Goal: Task Accomplishment & Management: Use online tool/utility

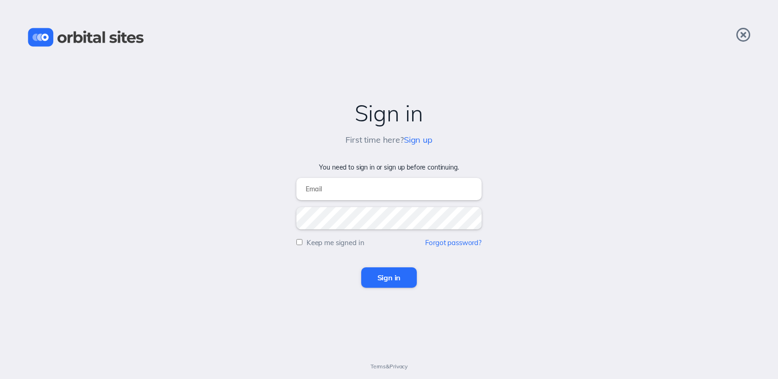
type input "[EMAIL_ADDRESS][DOMAIN_NAME]"
click at [399, 273] on input "Sign in" at bounding box center [389, 277] width 56 height 20
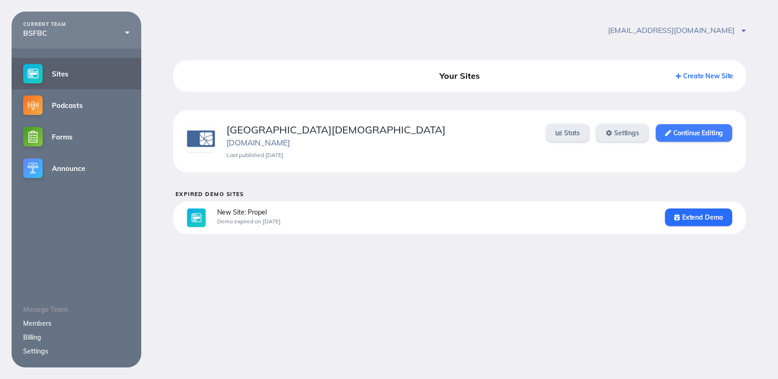
click at [667, 129] on link "Continue Editing" at bounding box center [693, 133] width 76 height 18
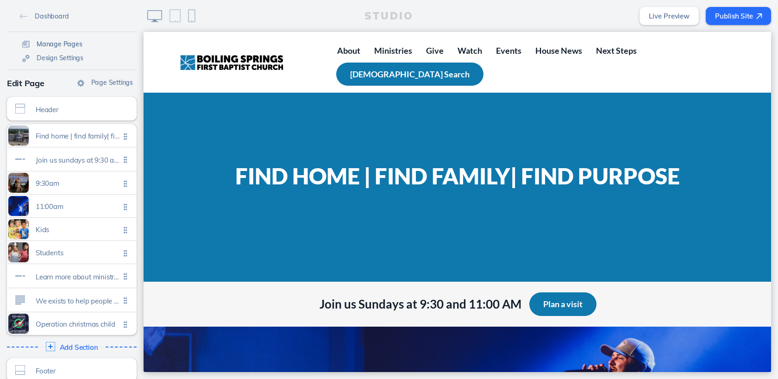
click at [44, 44] on span "Manage Pages" at bounding box center [60, 44] width 46 height 8
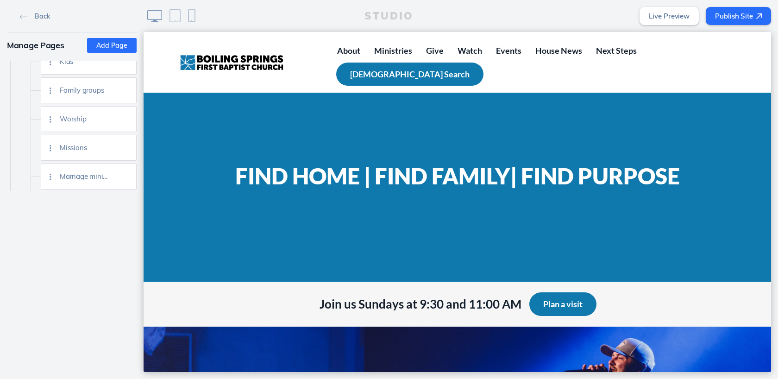
scroll to position [331, 0]
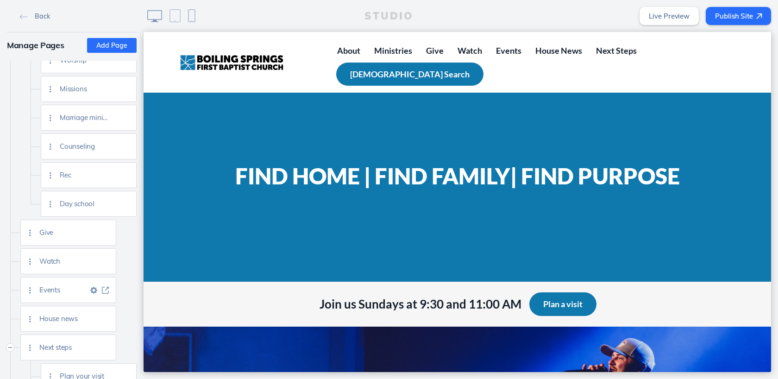
click at [56, 288] on span "Events" at bounding box center [63, 290] width 49 height 8
click at [105, 291] on img at bounding box center [105, 290] width 7 height 7
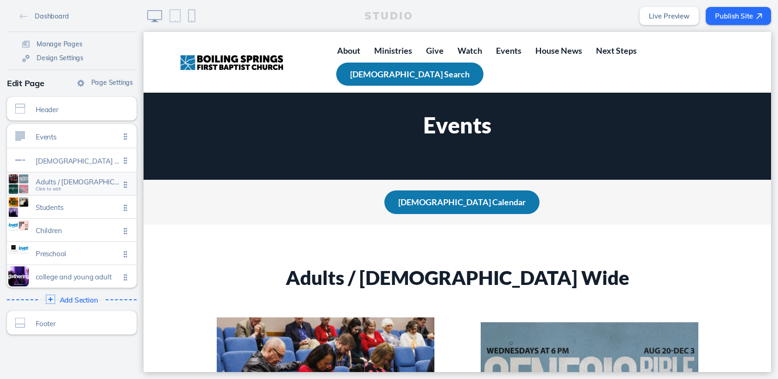
click at [58, 188] on span "Click to edit" at bounding box center [48, 189] width 25 height 6
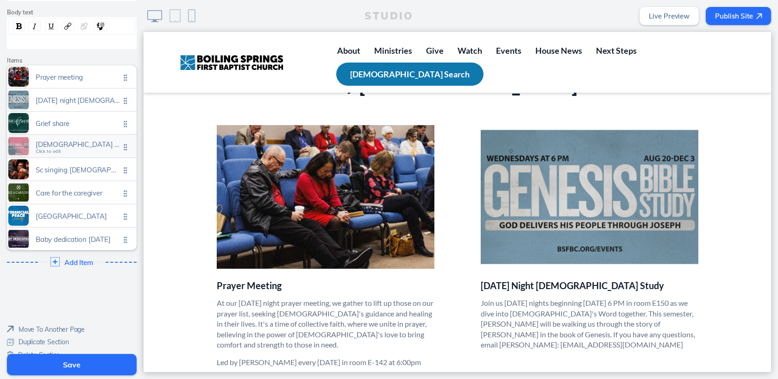
scroll to position [148, 0]
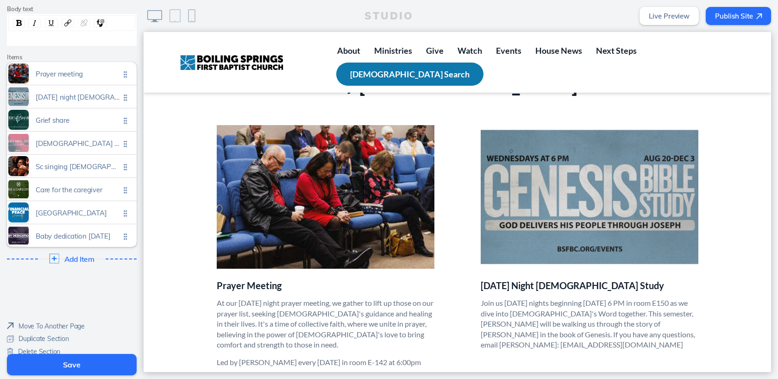
click at [56, 253] on img at bounding box center [55, 258] width 10 height 10
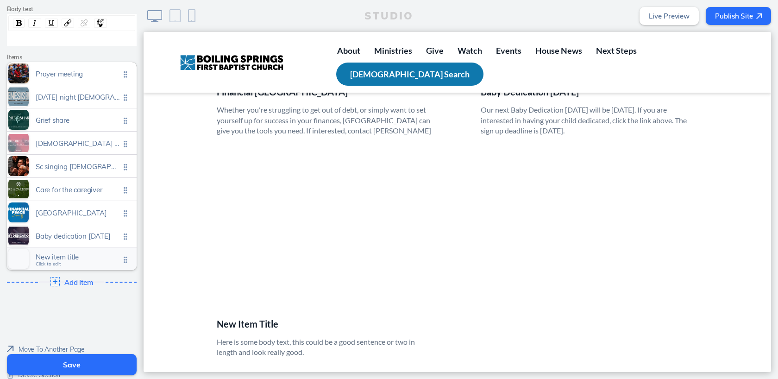
scroll to position [1137, 0]
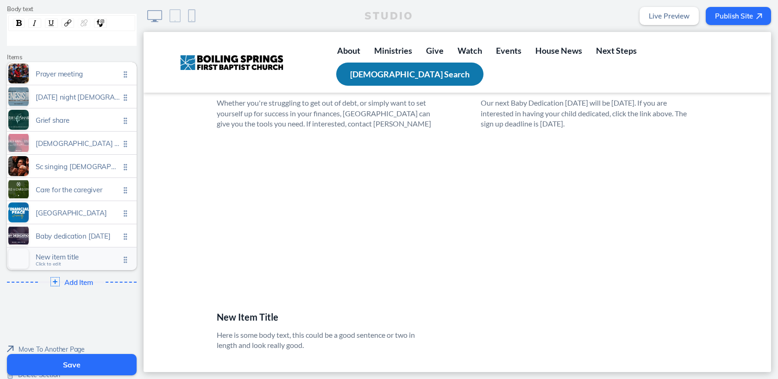
click at [54, 261] on span "Click to edit" at bounding box center [48, 264] width 25 height 6
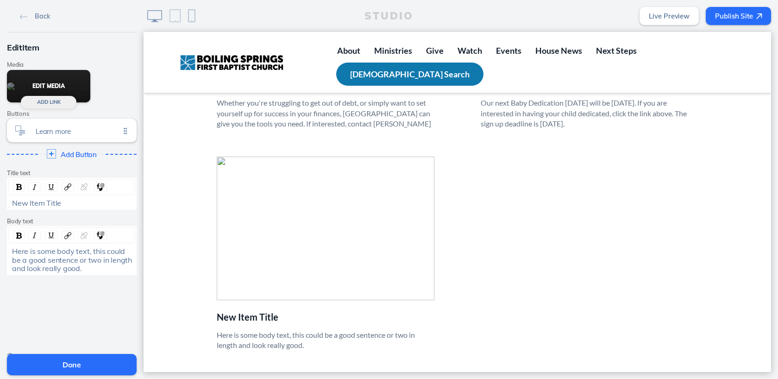
click at [56, 86] on button "Edit Media" at bounding box center [48, 86] width 83 height 32
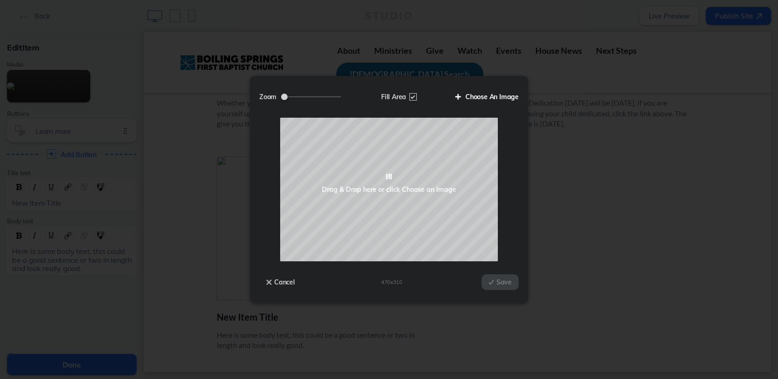
click at [485, 98] on label "Choose An Image" at bounding box center [483, 97] width 70 height 16
click at [0, 0] on input "Choose An Image" at bounding box center [0, 0] width 0 height 0
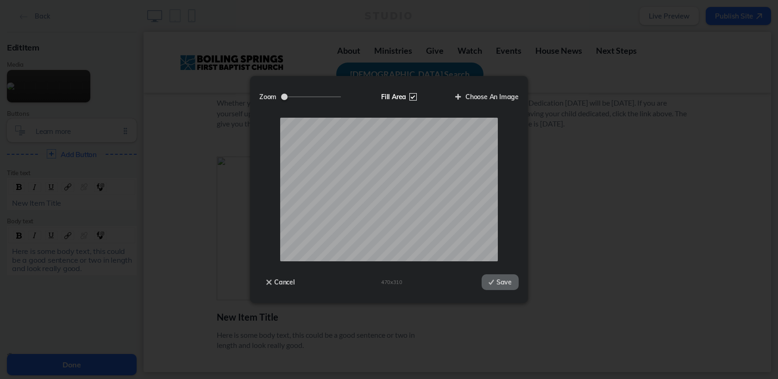
click at [412, 95] on label "Fill Area" at bounding box center [398, 97] width 48 height 16
click at [0, 0] on input "Fill Area" at bounding box center [0, 0] width 0 height 0
type input "0.9"
click at [306, 97] on input "Zoom" at bounding box center [311, 96] width 60 height 1
click at [501, 285] on button "Save" at bounding box center [499, 282] width 37 height 16
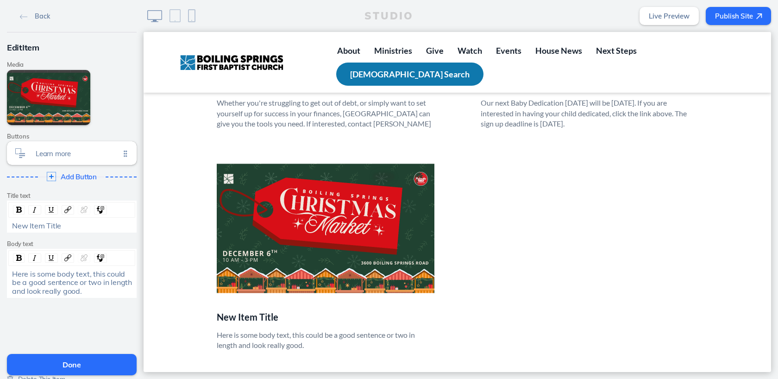
click at [39, 225] on span "New Item Title" at bounding box center [36, 225] width 49 height 9
drag, startPoint x: 12, startPoint y: 275, endPoint x: 86, endPoint y: 289, distance: 75.4
click at [86, 289] on div "Here is some body text, this could be a good sentence or two in length and look…" at bounding box center [72, 281] width 120 height 25
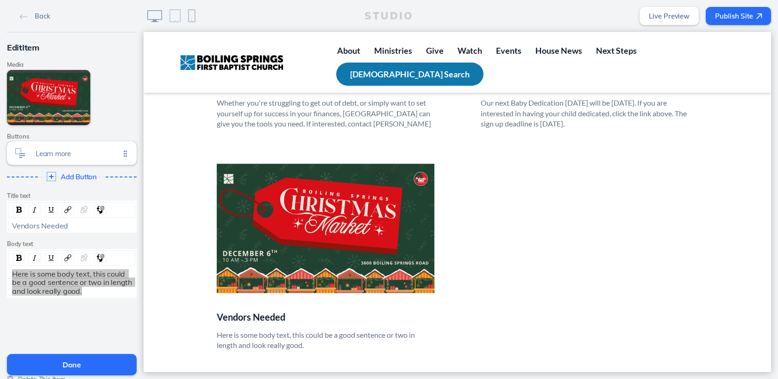
click at [219, 330] on p "Here is some body text, this could be a good sentence or two in length and look…" at bounding box center [326, 340] width 218 height 21
drag, startPoint x: 12, startPoint y: 274, endPoint x: 98, endPoint y: 292, distance: 88.0
click at [98, 292] on div "Here is some body text, this could be a good sentence or two in length and look…" at bounding box center [72, 281] width 120 height 25
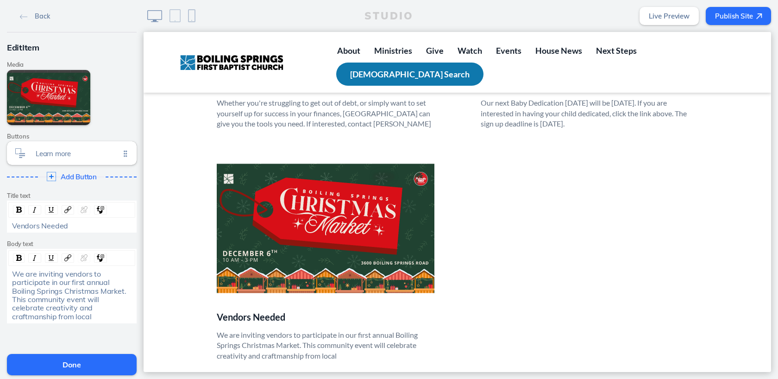
click at [75, 309] on span "We are inviting vendors to participate in our first annual Boiling Springs Chri…" at bounding box center [70, 295] width 116 height 52
click at [47, 317] on div "We are inviting vendors to participate in our first annual Boiling Springs Chri…" at bounding box center [72, 294] width 120 height 51
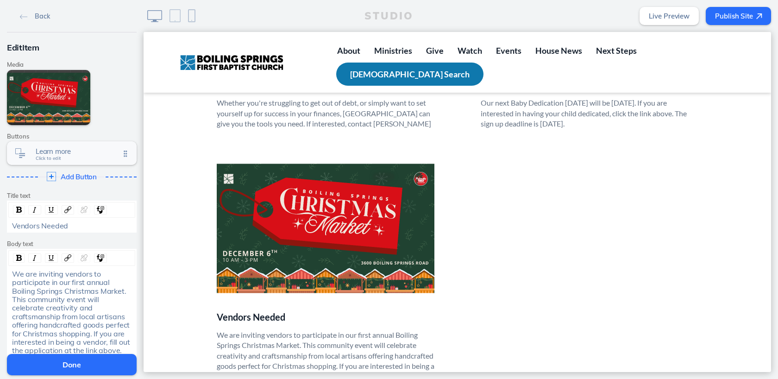
click at [52, 155] on span "Learn more" at bounding box center [78, 151] width 84 height 8
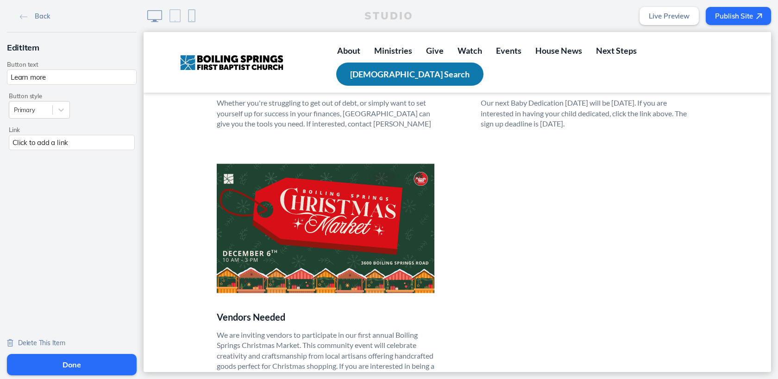
click at [53, 79] on input "Learn more" at bounding box center [72, 76] width 130 height 15
type input "Vendor Application"
click at [52, 136] on div "Click to add a link" at bounding box center [72, 142] width 126 height 15
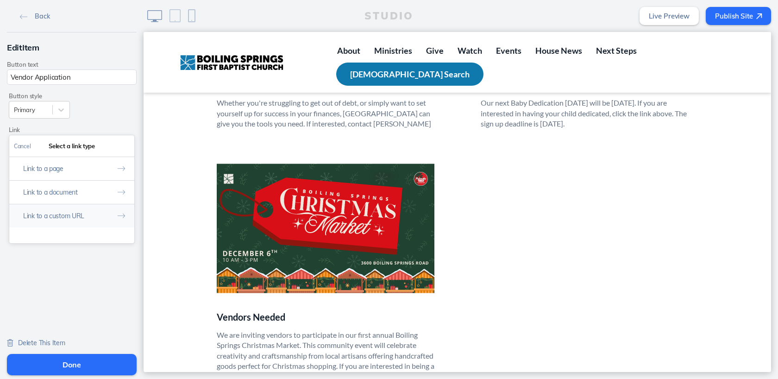
click at [94, 214] on button "Link to a custom URL" at bounding box center [71, 216] width 125 height 24
paste input "https://form.jotform.com/252653725313152"
type input "https://form.jotform.com/252653725313152"
click at [69, 358] on button "Done" at bounding box center [72, 364] width 130 height 21
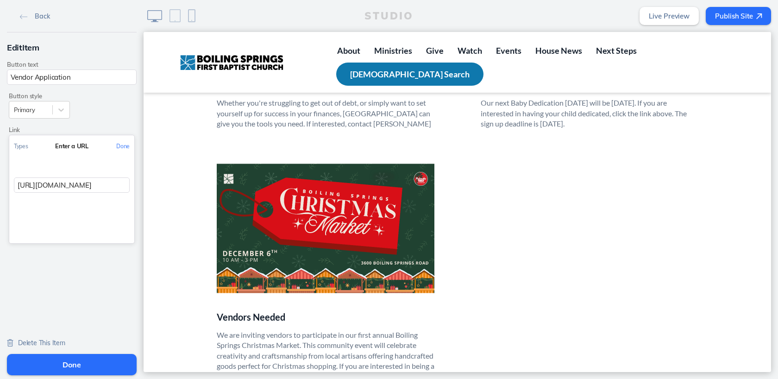
scroll to position [0, 0]
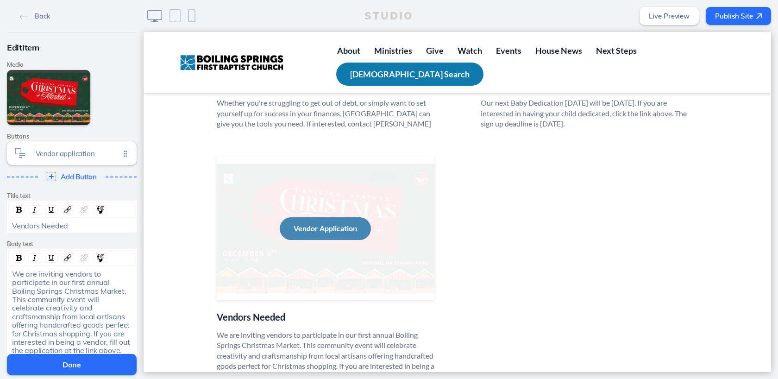
click at [343, 217] on button "Vendor Application" at bounding box center [325, 228] width 91 height 22
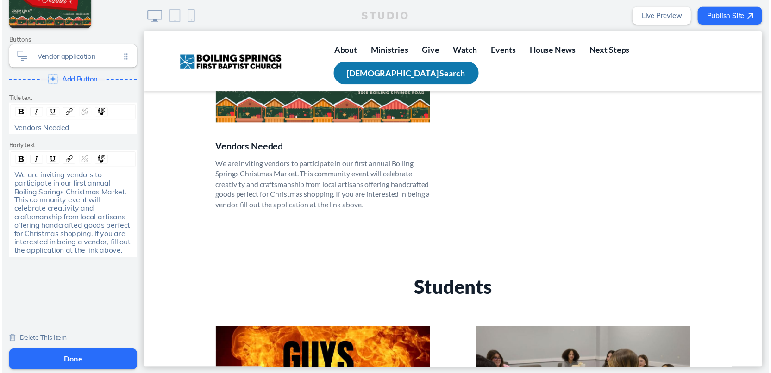
scroll to position [1296, 0]
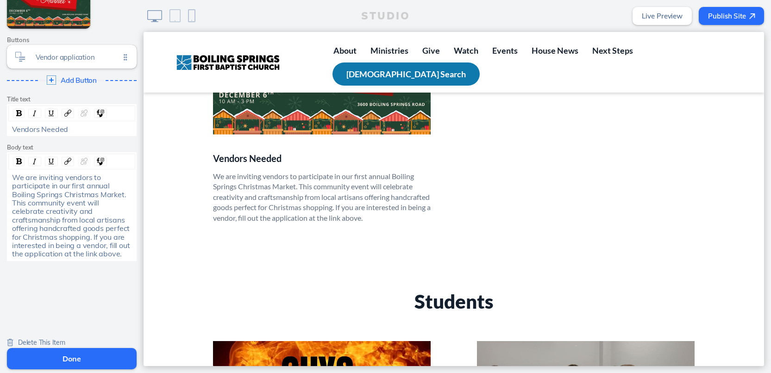
click at [85, 356] on button "Done" at bounding box center [72, 358] width 130 height 21
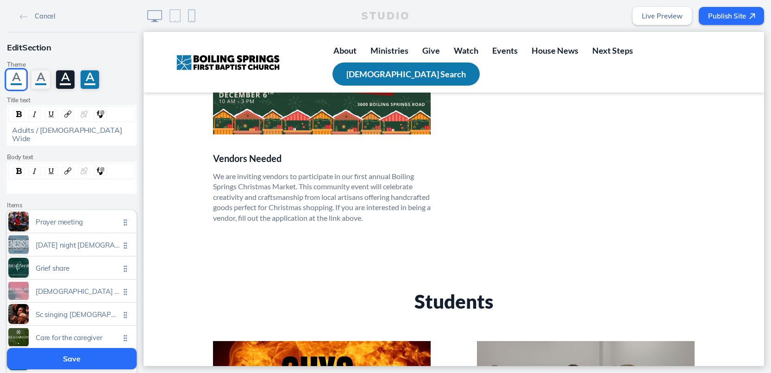
click at [85, 361] on button "Save" at bounding box center [72, 358] width 130 height 21
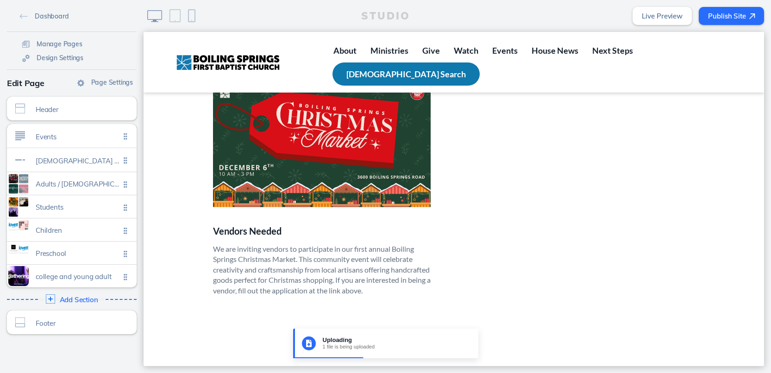
scroll to position [1195, 0]
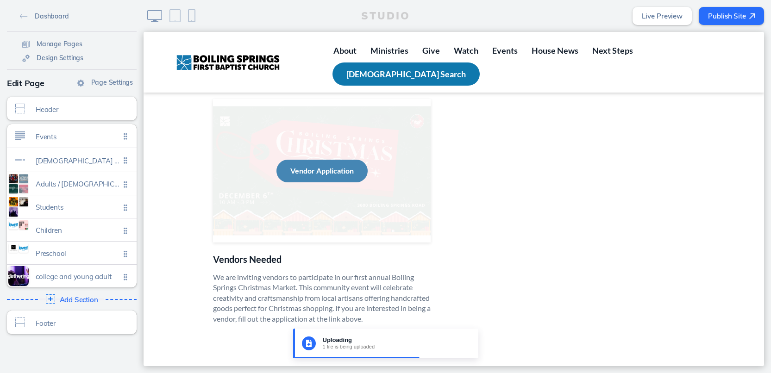
click at [323, 162] on button "Vendor Application" at bounding box center [321, 171] width 91 height 22
click at [311, 162] on button "Vendor Application" at bounding box center [321, 171] width 91 height 22
click at [315, 160] on button "Vendor Application" at bounding box center [321, 171] width 91 height 22
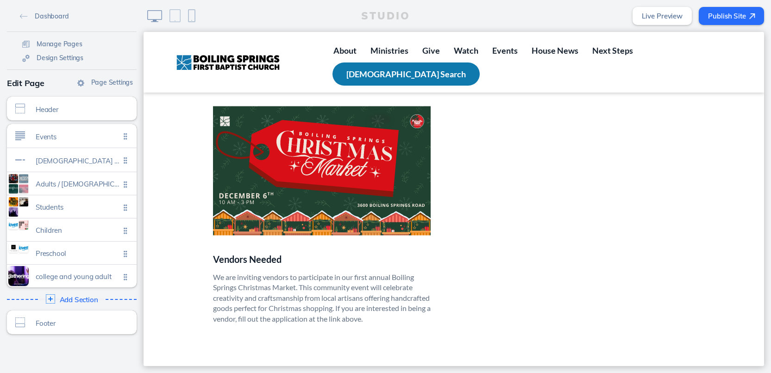
click at [659, 13] on link "Live Preview" at bounding box center [661, 16] width 59 height 18
click at [50, 187] on span "Click to edit" at bounding box center [48, 189] width 25 height 6
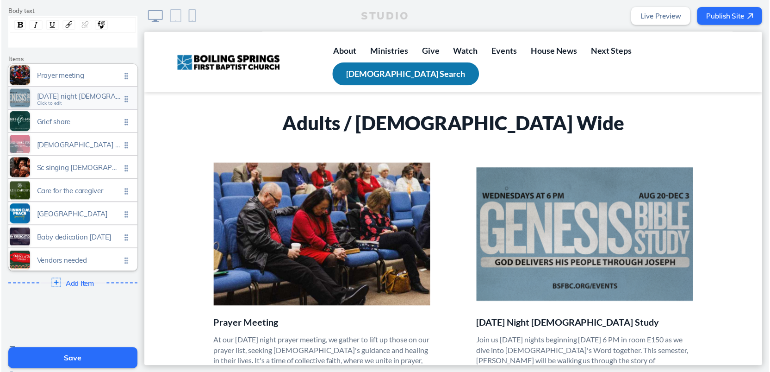
scroll to position [177, 0]
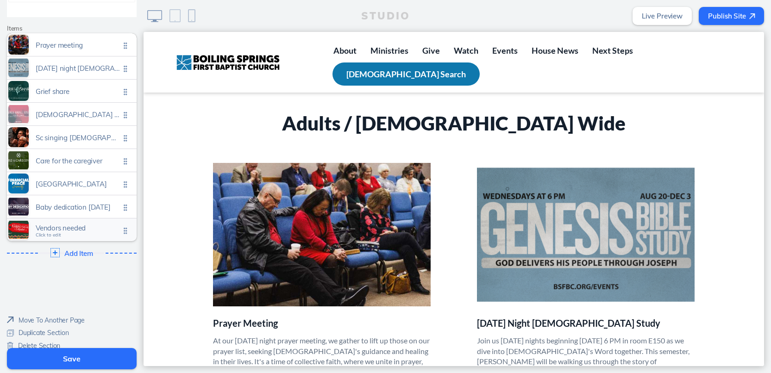
click at [55, 232] on span "Click to edit" at bounding box center [48, 235] width 25 height 6
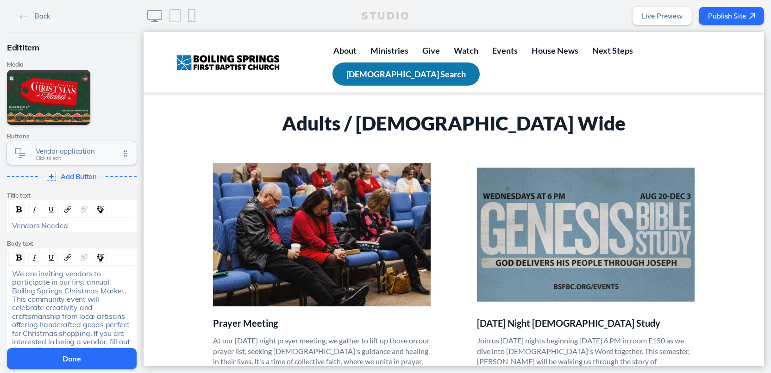
click at [53, 159] on span "Click to edit" at bounding box center [48, 159] width 25 height 6
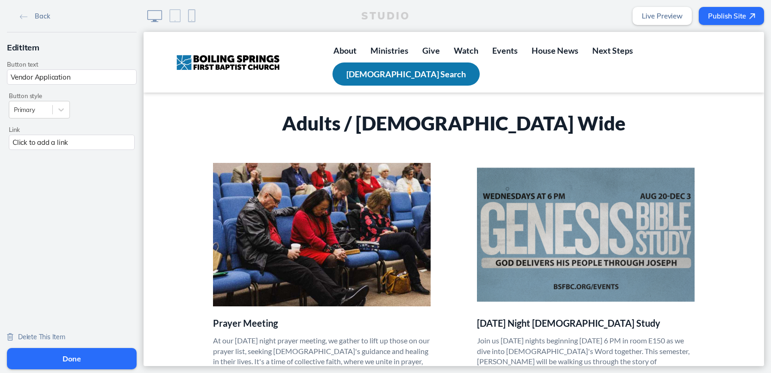
click at [56, 145] on div "Click to add a link" at bounding box center [72, 142] width 126 height 15
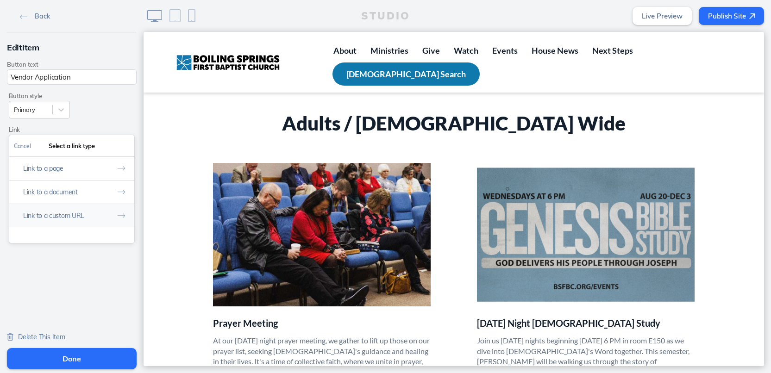
click at [74, 212] on button "Link to a custom URL" at bounding box center [71, 216] width 125 height 24
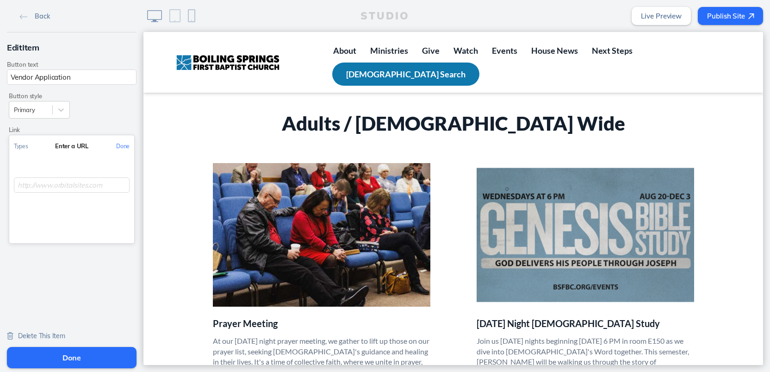
click at [24, 187] on input "text" at bounding box center [72, 184] width 116 height 15
paste input "https://form.jotform.com/252653725313152"
type input "https://form.jotform.com/252653725313152"
click at [126, 146] on button "Done" at bounding box center [123, 146] width 23 height 21
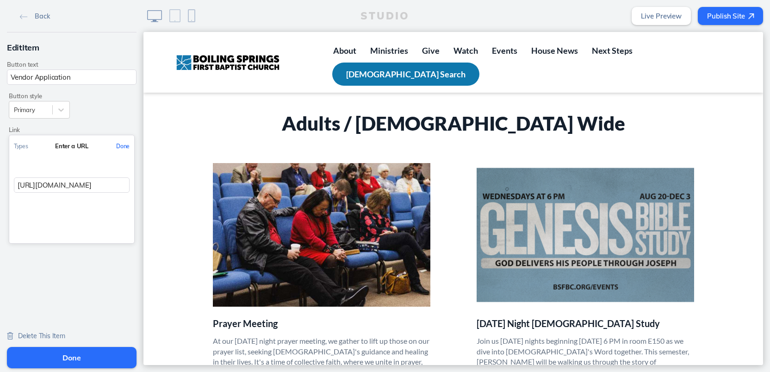
scroll to position [0, 0]
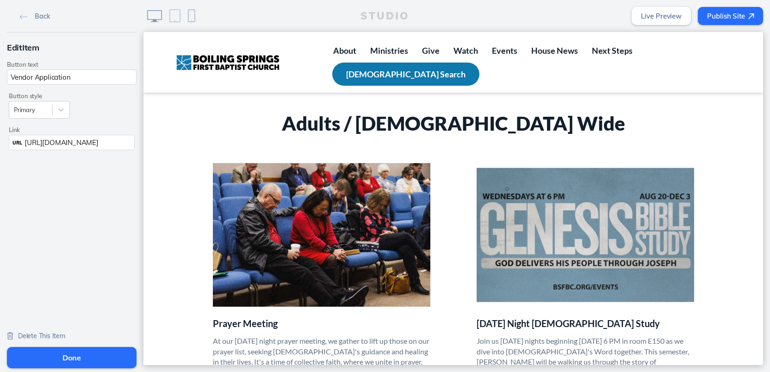
click at [66, 357] on button "Done" at bounding box center [72, 357] width 130 height 21
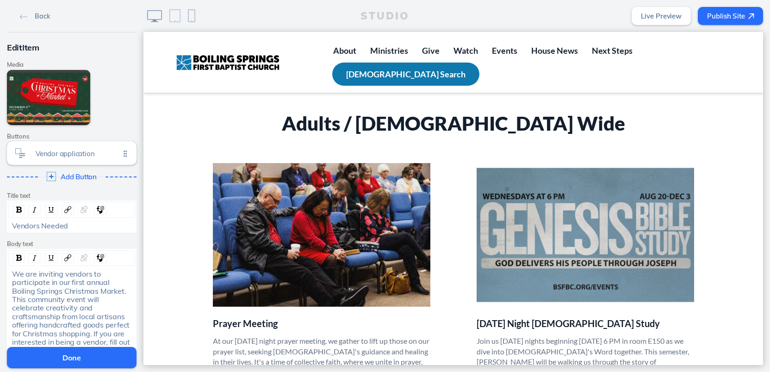
click at [71, 362] on button "Done" at bounding box center [72, 357] width 130 height 21
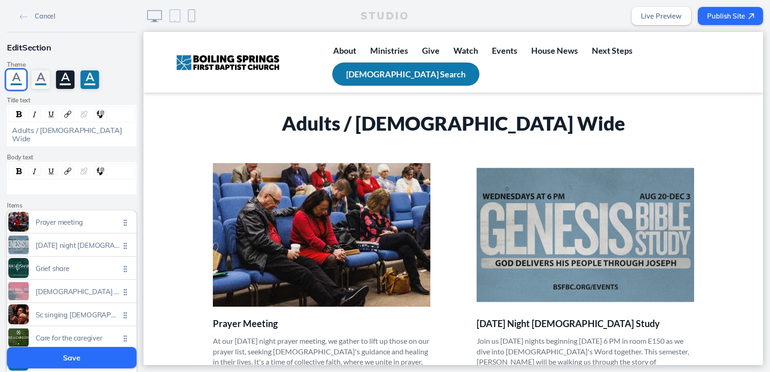
click at [70, 357] on button "Save" at bounding box center [72, 357] width 130 height 21
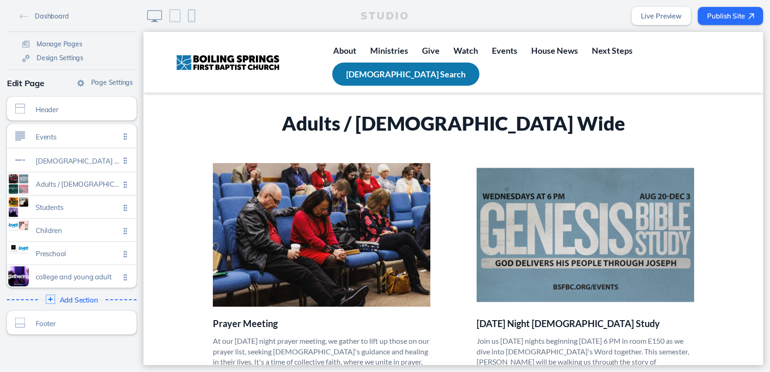
click at [652, 18] on link "Live Preview" at bounding box center [661, 16] width 59 height 18
click at [706, 13] on button "Publish Site" at bounding box center [730, 16] width 65 height 18
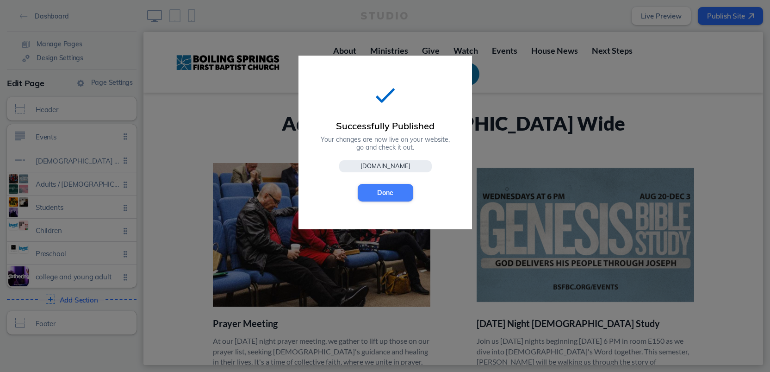
click at [396, 194] on button "Done" at bounding box center [386, 193] width 56 height 18
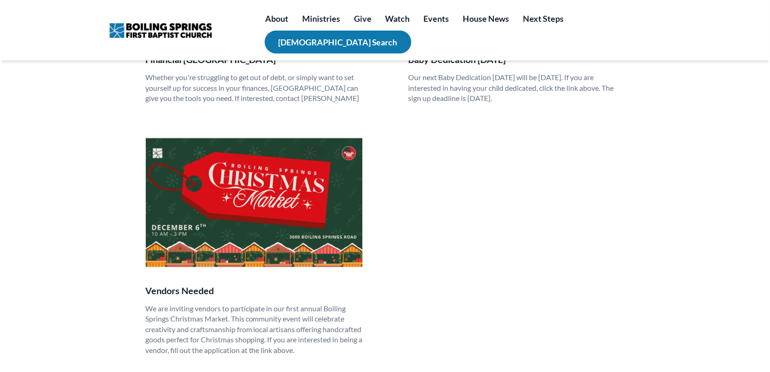
scroll to position [1054, 0]
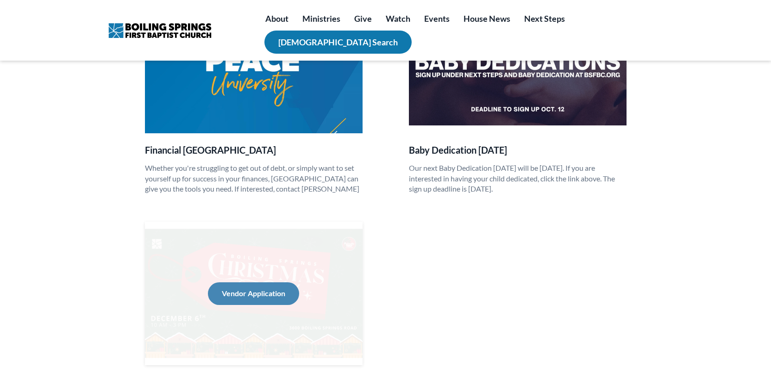
click at [248, 282] on button "Vendor Application" at bounding box center [253, 293] width 91 height 22
click at [251, 284] on button "Vendor Application" at bounding box center [253, 293] width 91 height 22
click at [263, 285] on button "Vendor Application" at bounding box center [253, 293] width 91 height 22
click at [249, 282] on button "Vendor Application" at bounding box center [253, 293] width 91 height 22
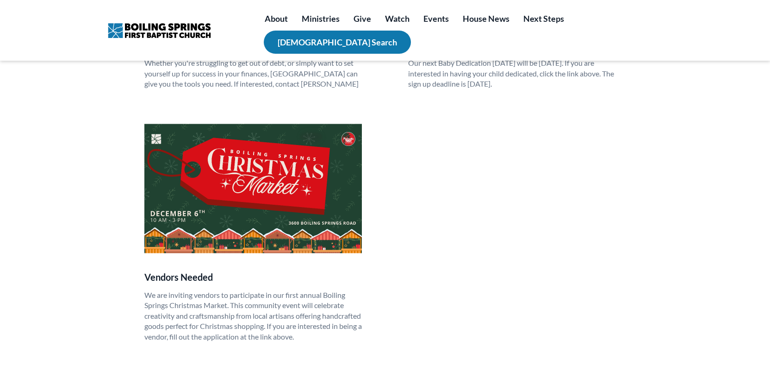
scroll to position [1101, 0]
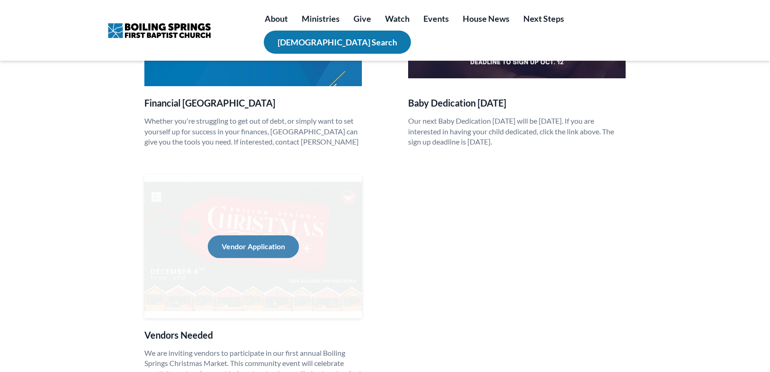
click at [246, 236] on button "Vendor Application" at bounding box center [253, 246] width 91 height 22
